Goal: Connect with others

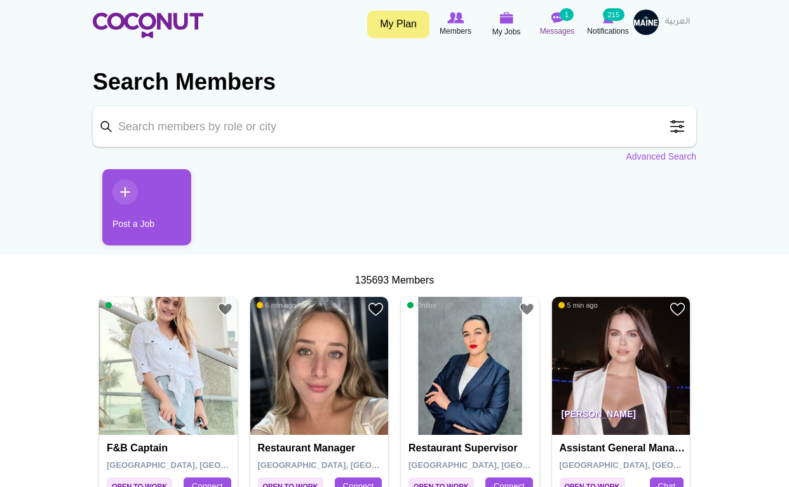
click at [561, 21] on img at bounding box center [557, 17] width 13 height 11
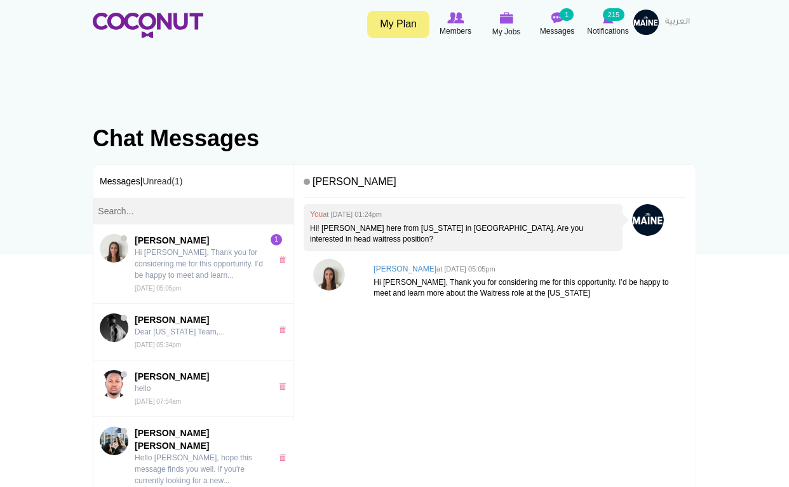
scroll to position [3, 0]
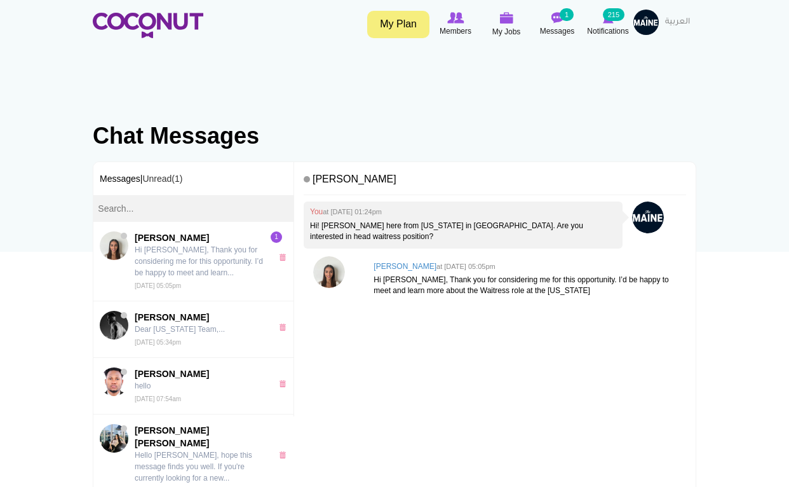
click at [332, 256] on img at bounding box center [329, 272] width 32 height 32
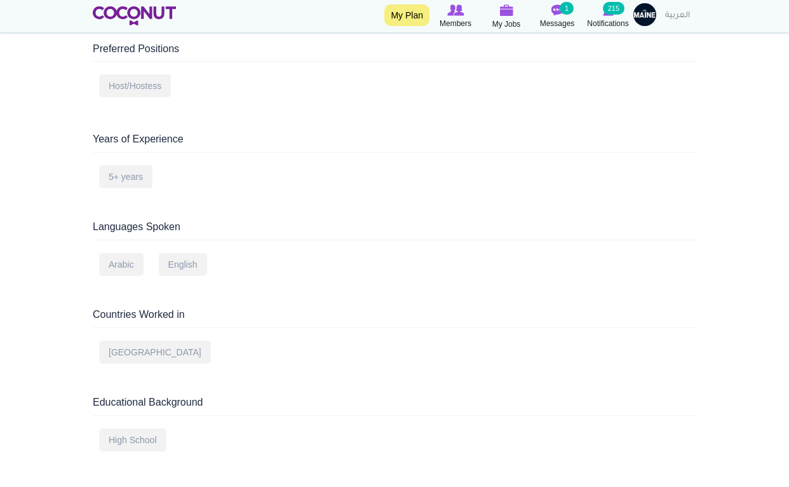
scroll to position [446, 0]
